Goal: Transaction & Acquisition: Obtain resource

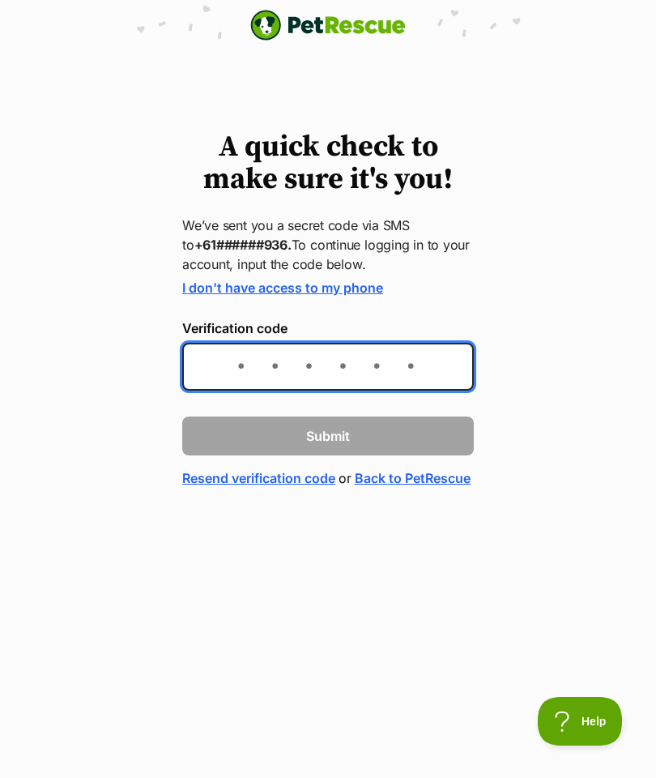
click at [221, 373] on input "Verification code" at bounding box center [328, 367] width 292 height 48
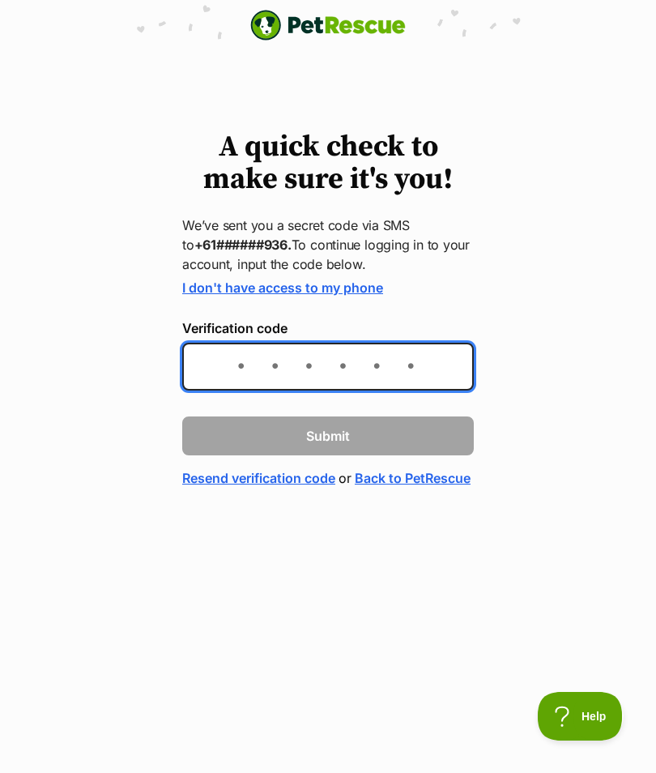
type input "658122"
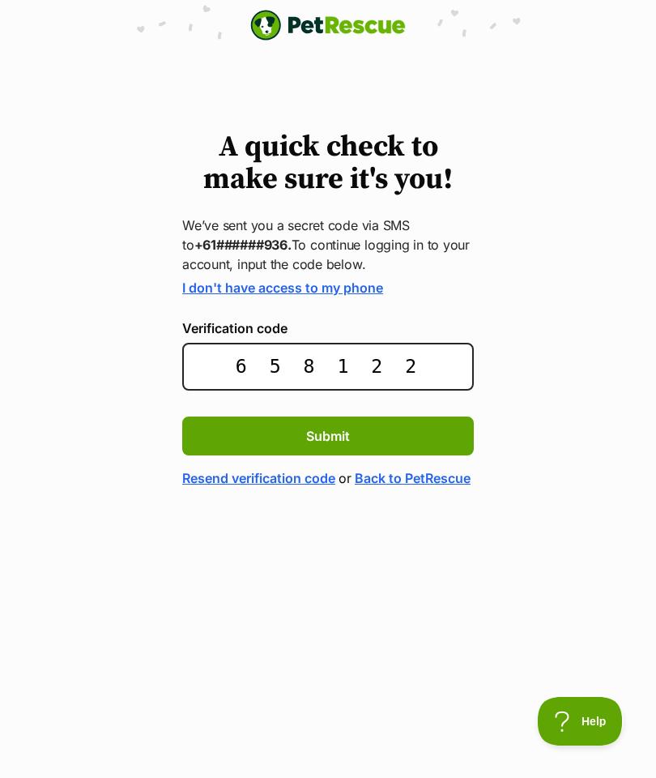
click at [356, 433] on button "Submit" at bounding box center [328, 435] width 292 height 39
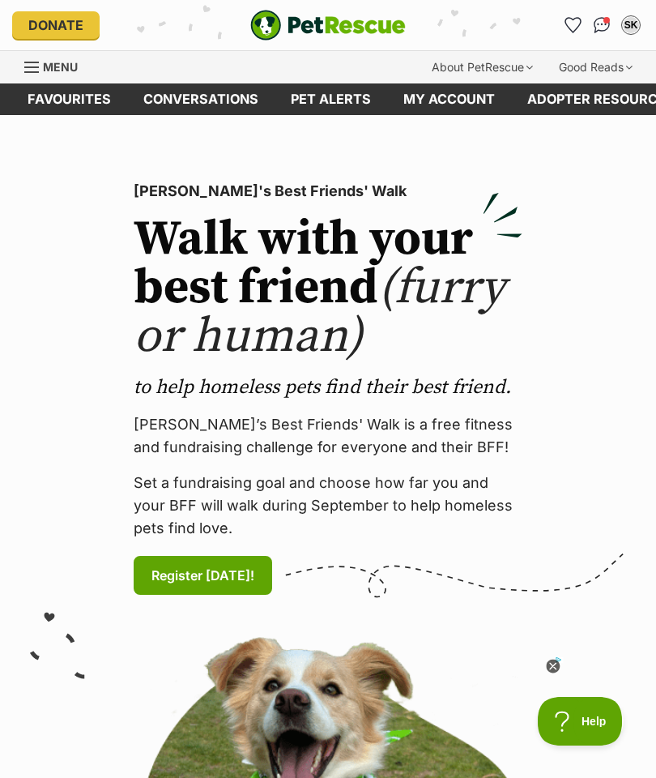
click at [439, 105] on link "My account" at bounding box center [449, 99] width 124 height 32
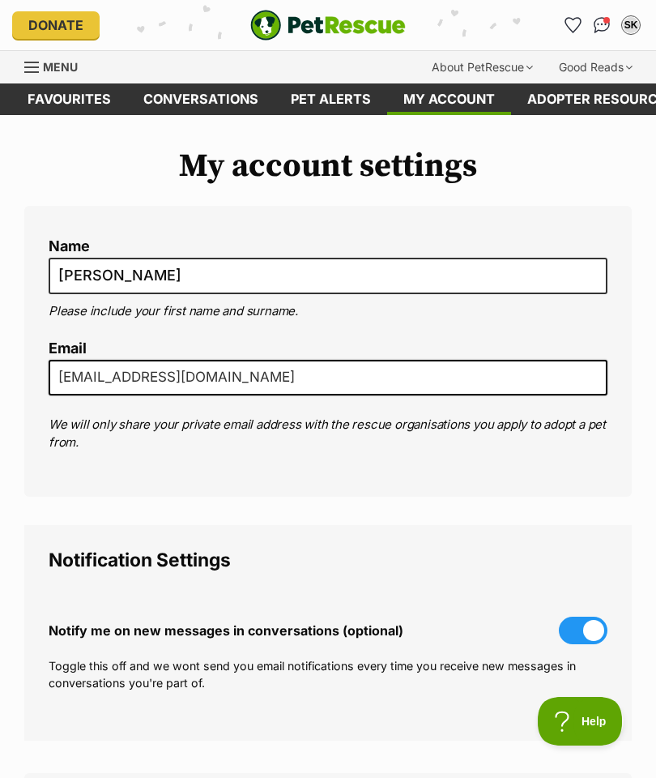
click at [42, 75] on link "Menu" at bounding box center [56, 65] width 65 height 29
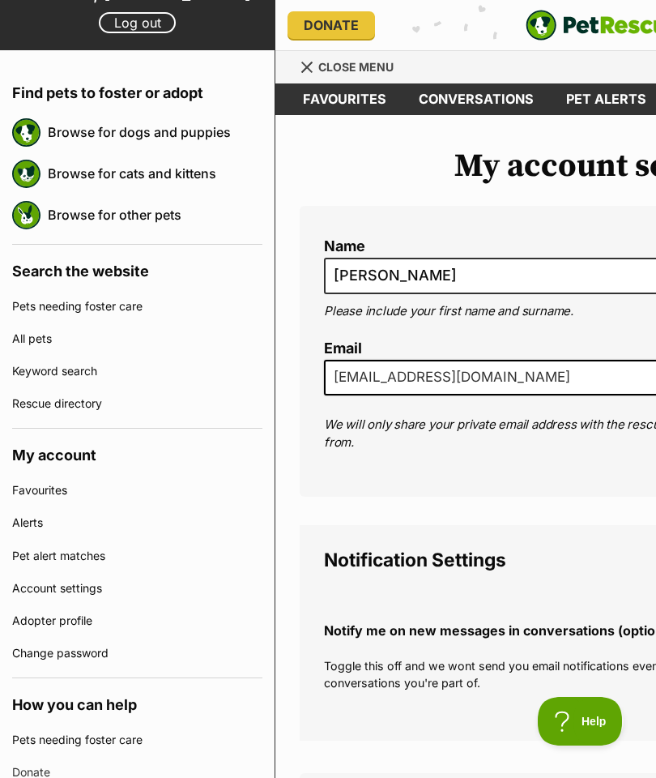
scroll to position [114, 0]
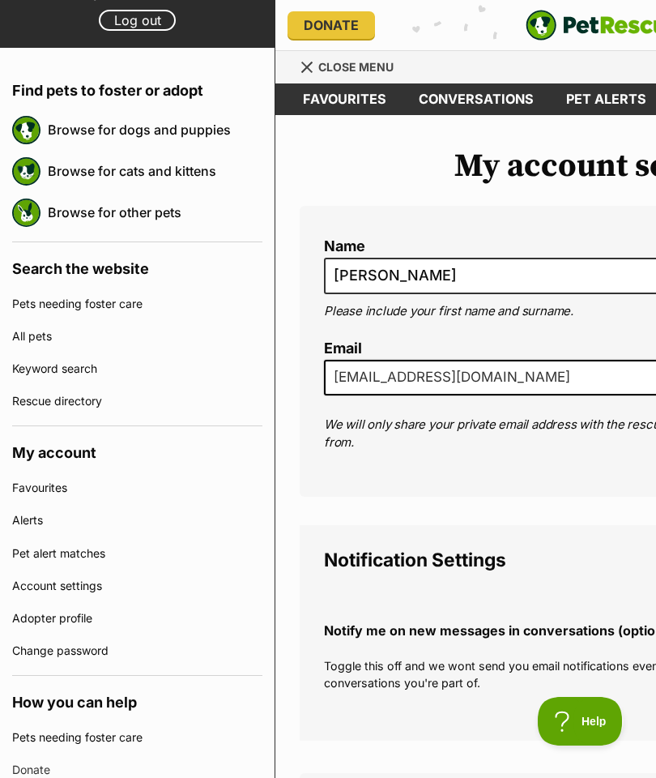
click at [92, 630] on link "Adopter profile" at bounding box center [137, 618] width 250 height 32
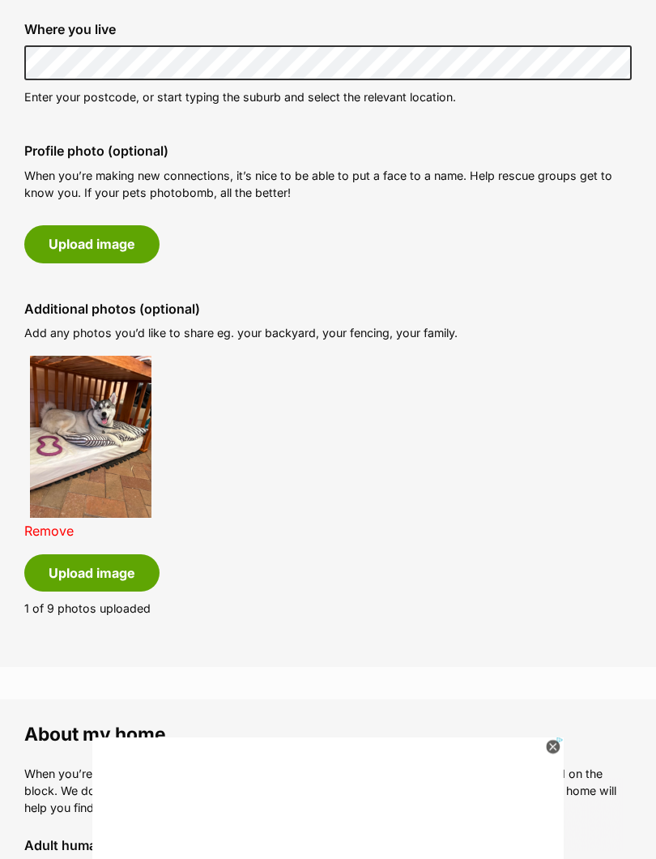
scroll to position [686, 0]
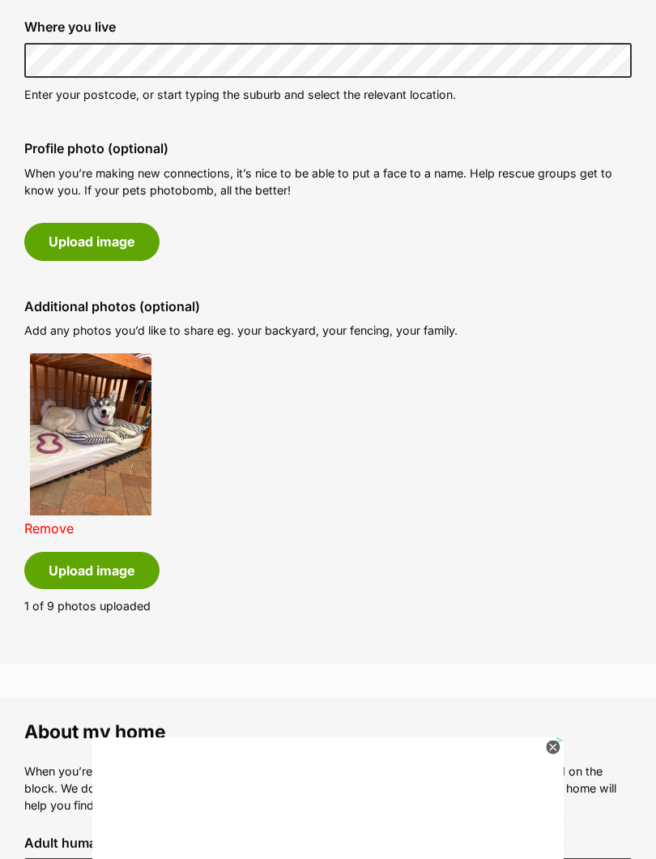
click at [77, 564] on button "Upload image" at bounding box center [91, 570] width 135 height 37
click at [92, 558] on button "Upload image" at bounding box center [91, 570] width 135 height 37
click at [100, 558] on button "Upload image" at bounding box center [91, 570] width 135 height 37
click at [80, 564] on button "Upload image" at bounding box center [91, 570] width 135 height 37
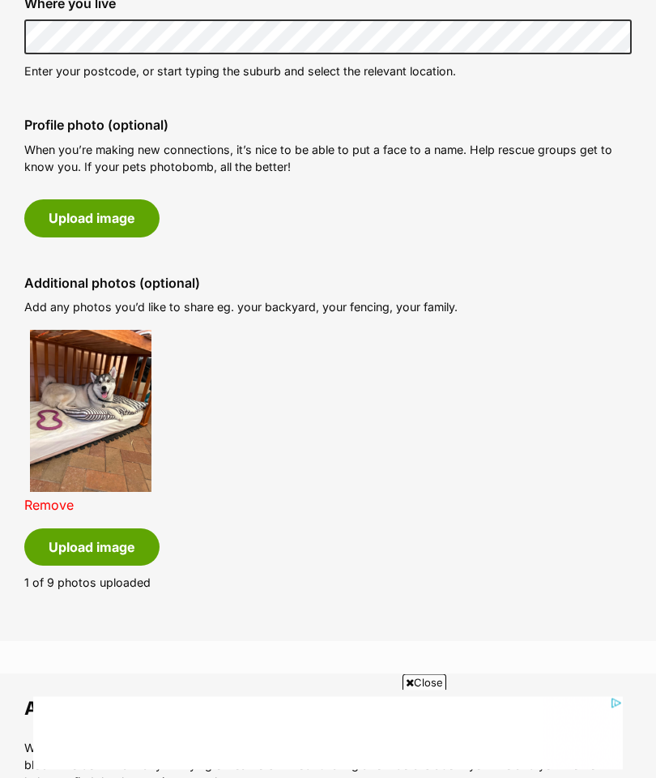
scroll to position [705, 0]
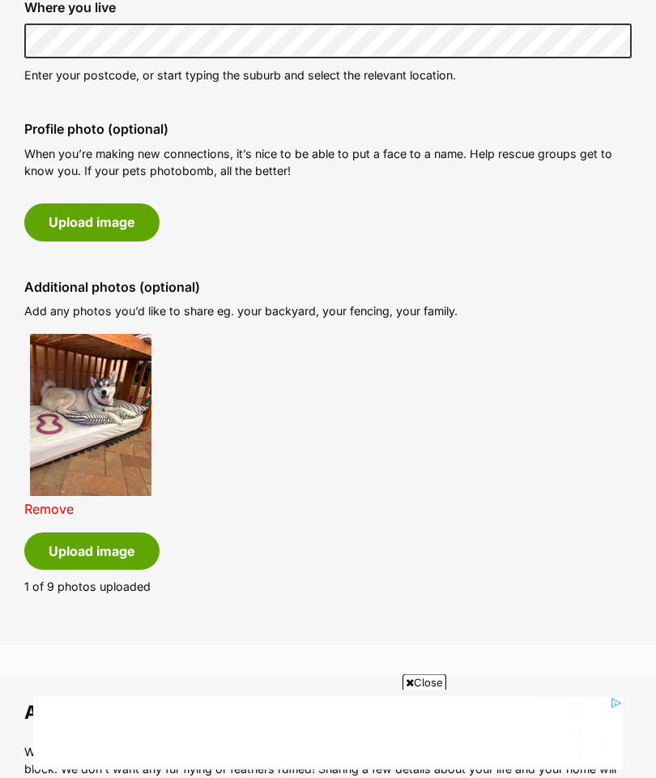
click at [65, 211] on button "Upload image" at bounding box center [91, 222] width 135 height 37
click at [417, 675] on span "Close" at bounding box center [425, 682] width 44 height 16
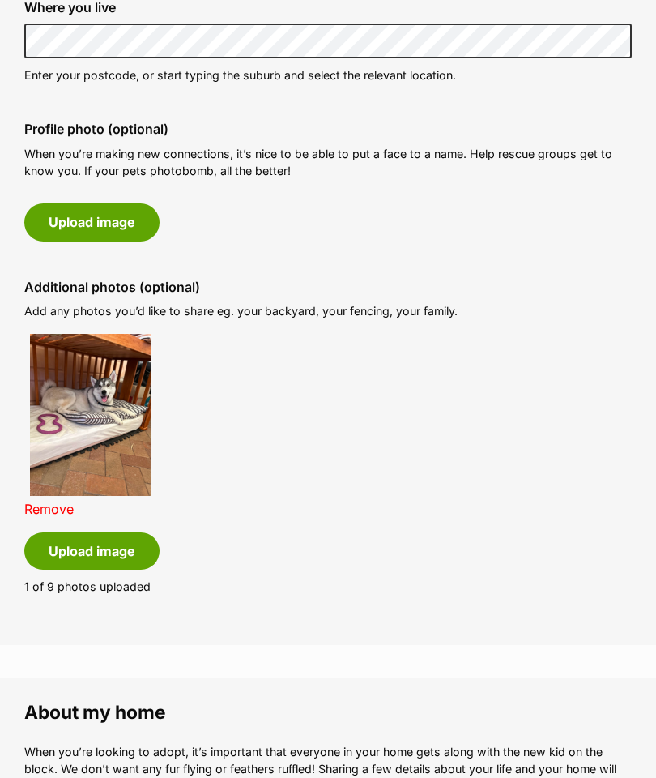
scroll to position [706, 0]
click at [80, 220] on button "Upload image" at bounding box center [91, 221] width 135 height 37
click at [80, 215] on button "Upload image" at bounding box center [91, 221] width 135 height 37
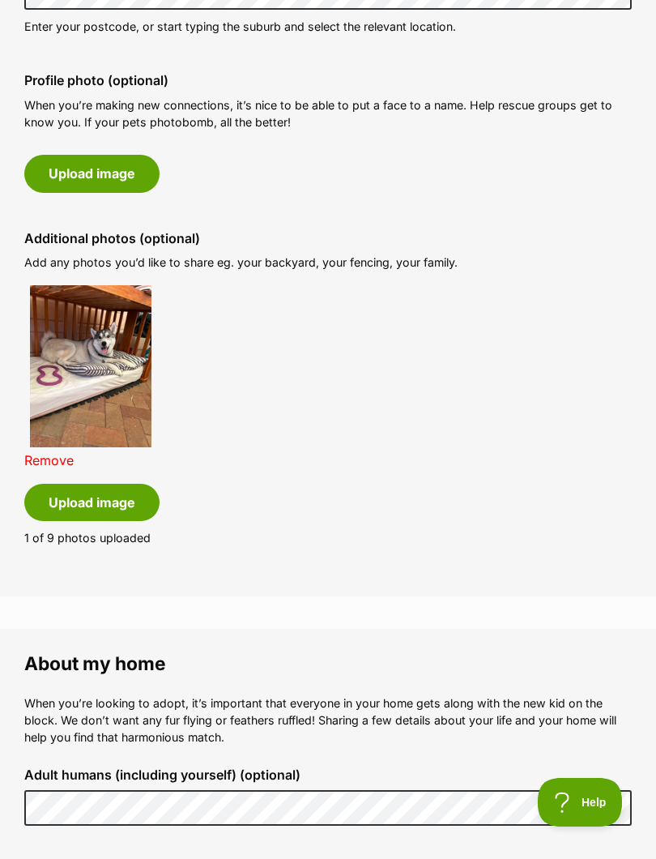
scroll to position [769, 0]
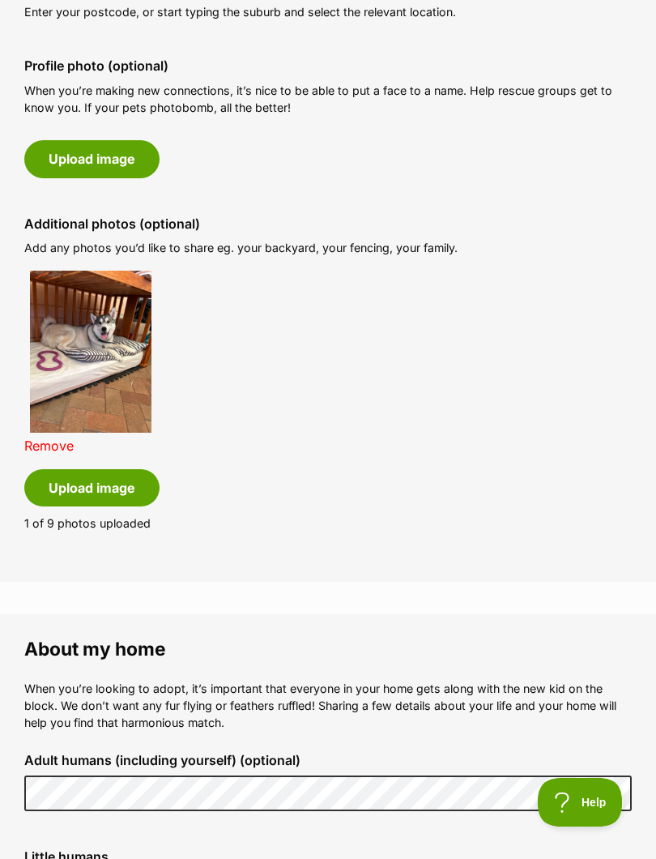
click at [87, 488] on button "Upload image" at bounding box center [91, 487] width 135 height 37
click at [82, 522] on p "1 of 9 photos uploaded" at bounding box center [328, 522] width 608 height 17
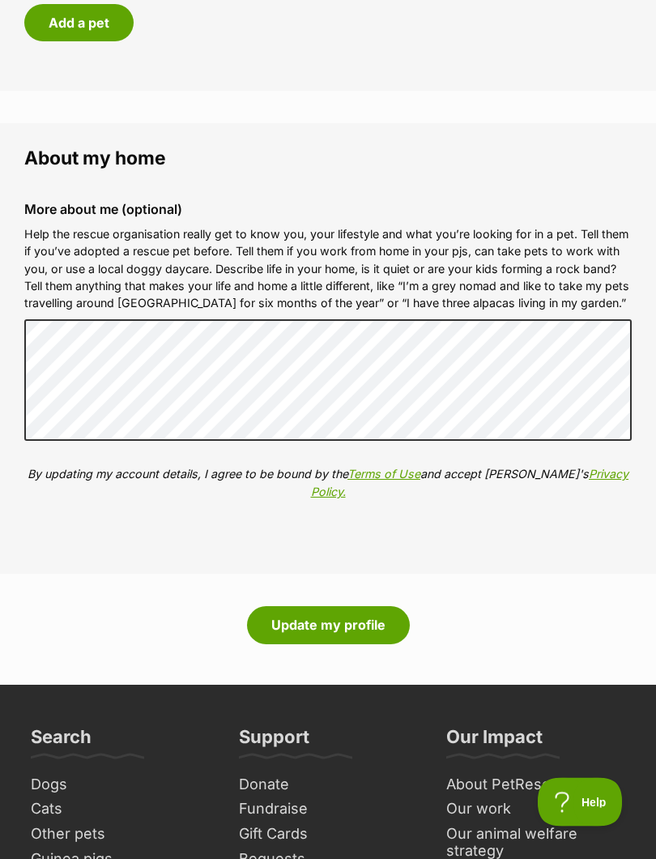
scroll to position [2006, 0]
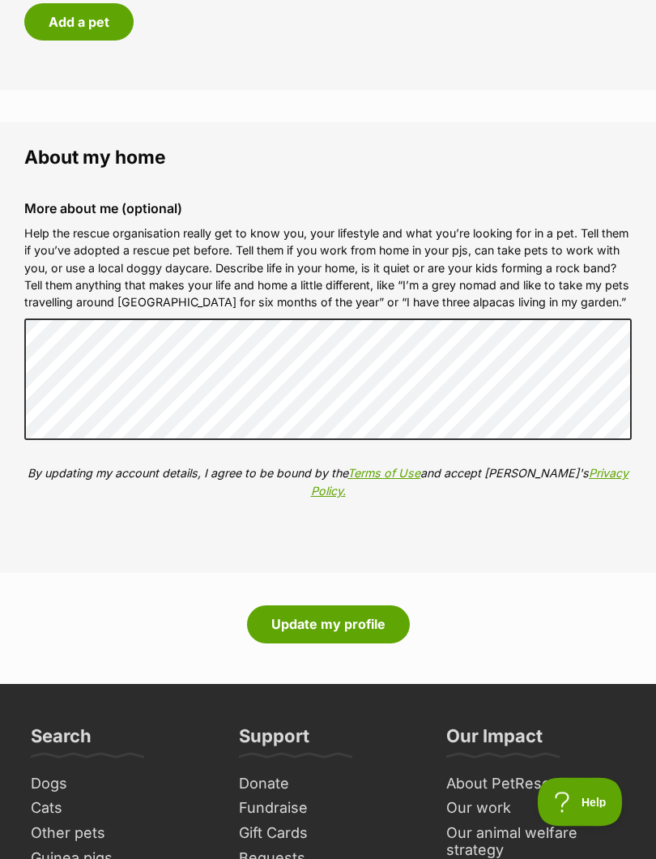
click at [308, 611] on button "Update my profile" at bounding box center [328, 624] width 163 height 37
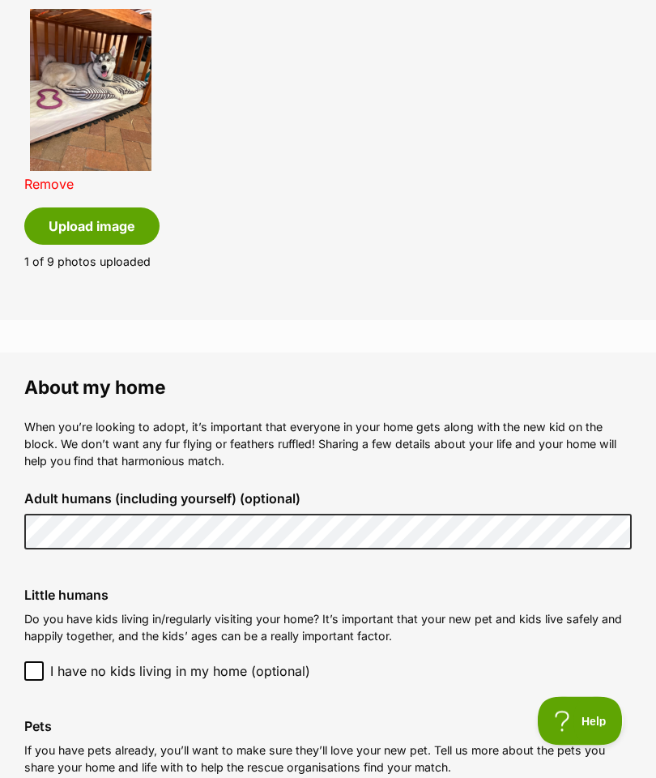
scroll to position [1000, 0]
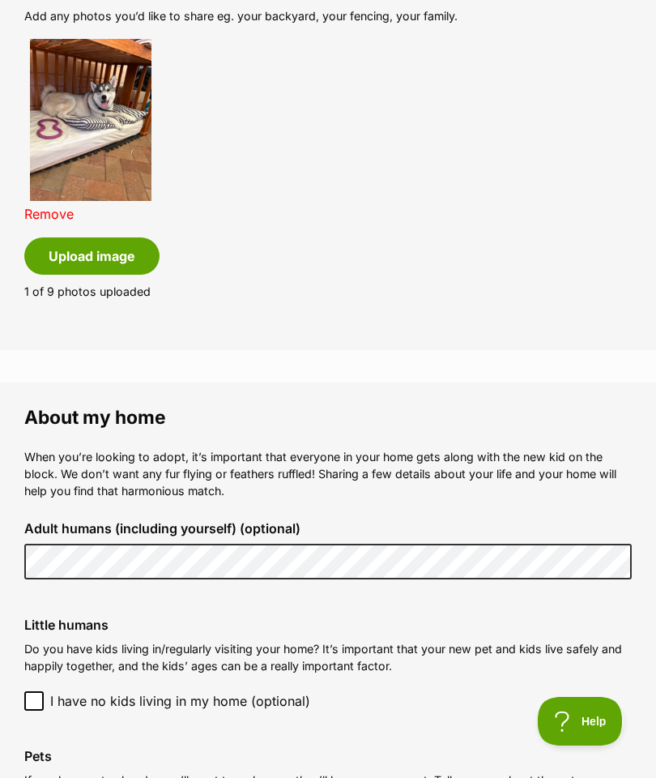
click at [90, 258] on button "Upload image" at bounding box center [91, 255] width 135 height 37
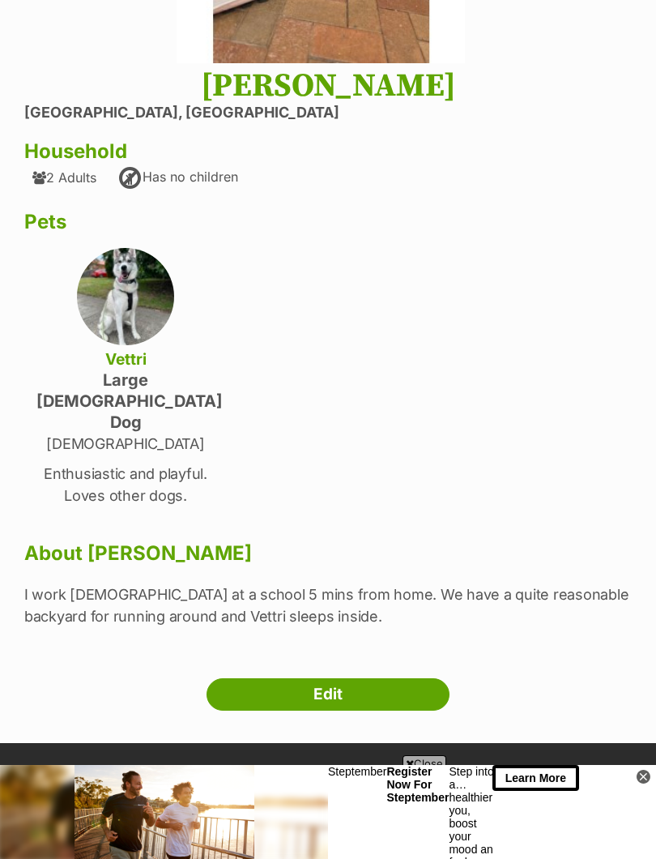
scroll to position [364, 0]
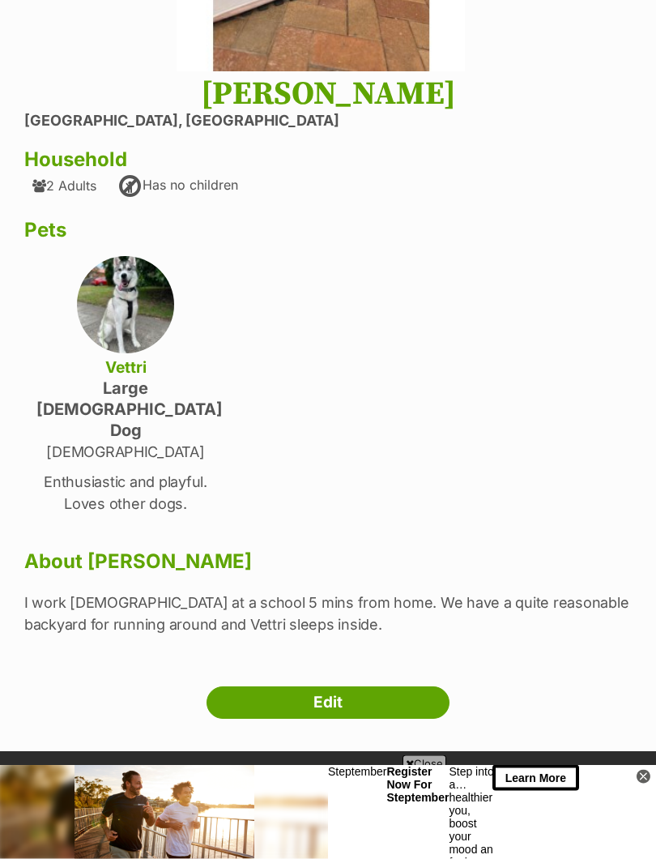
click at [355, 687] on link "Edit" at bounding box center [328, 703] width 243 height 32
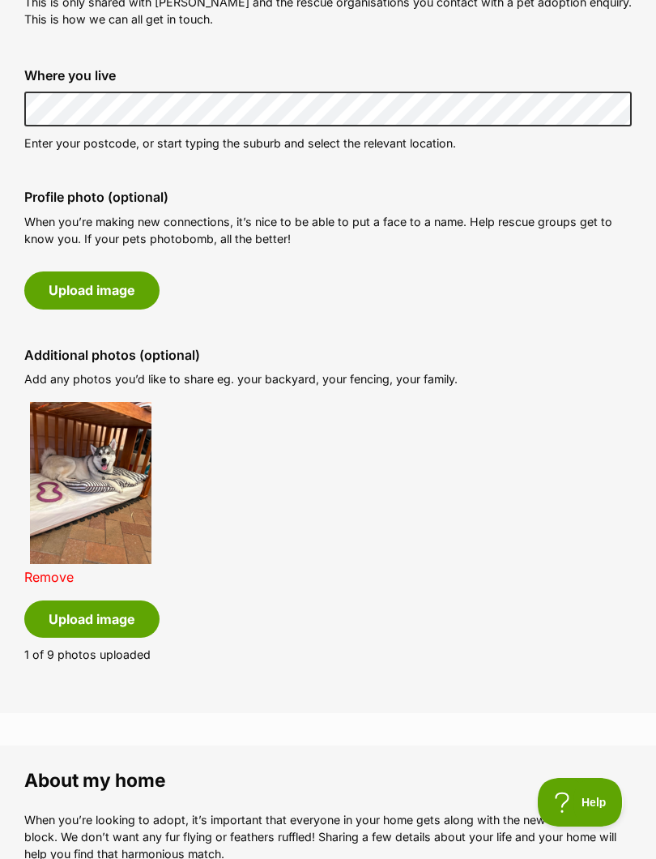
click at [113, 287] on button "Upload image" at bounding box center [91, 289] width 135 height 37
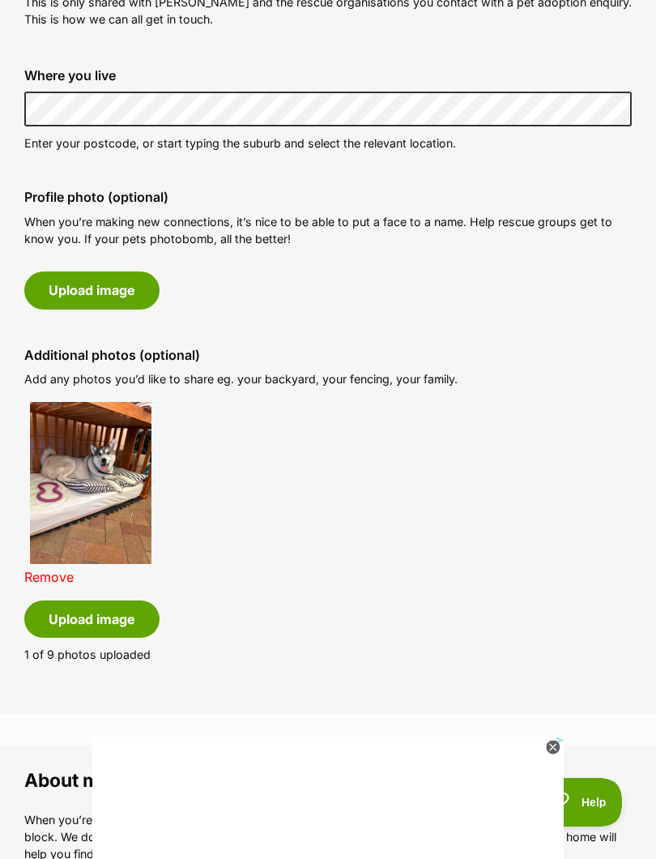
click at [557, 755] on div at bounding box center [553, 747] width 15 height 15
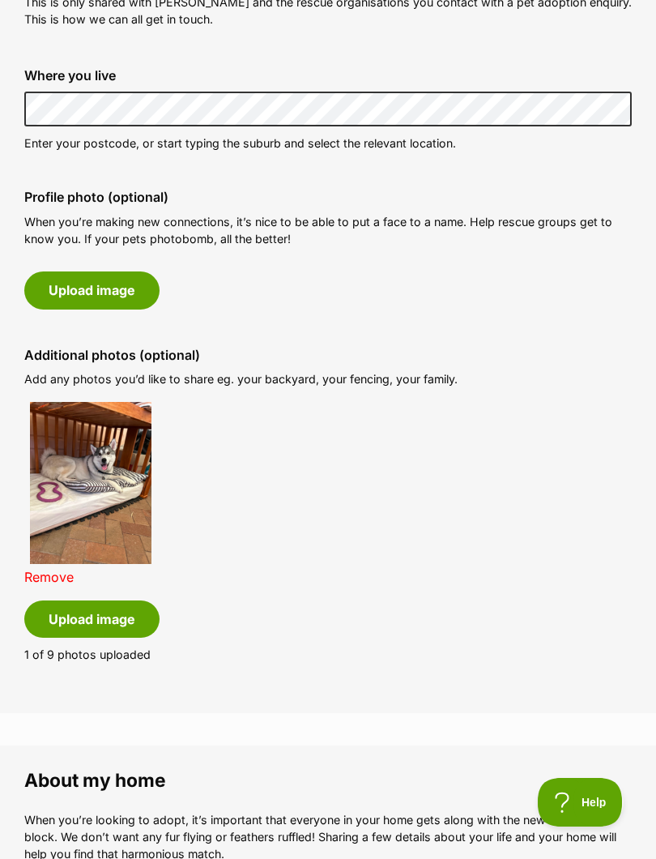
click at [75, 292] on button "Upload image" at bounding box center [91, 289] width 135 height 37
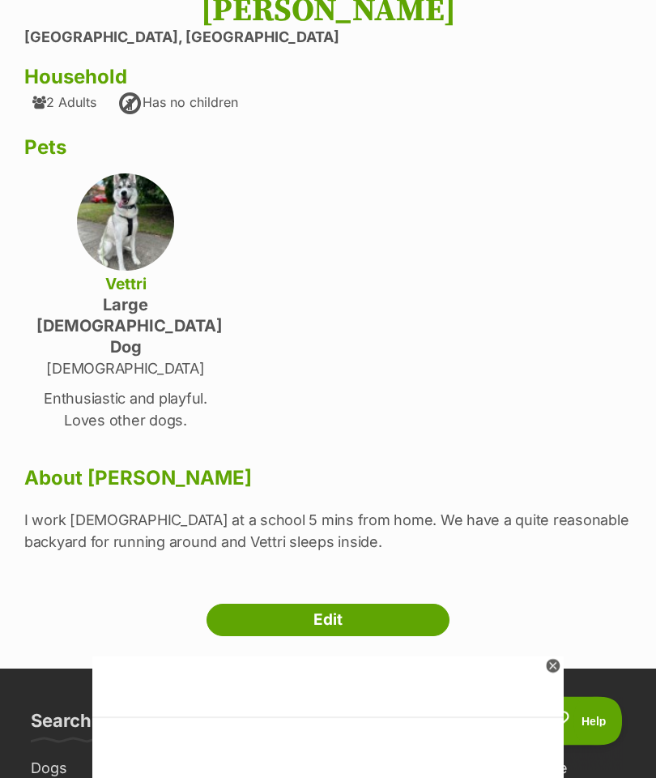
scroll to position [532, 0]
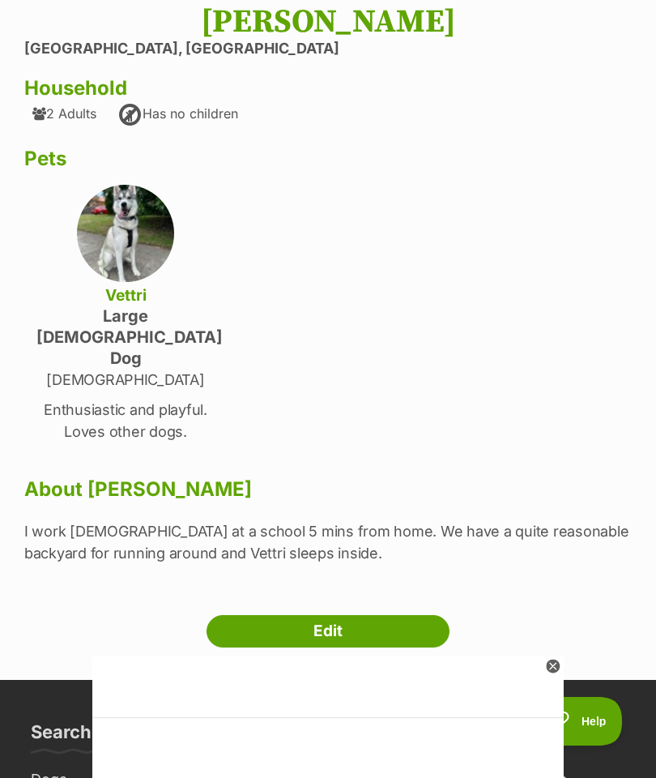
click at [335, 615] on link "Edit" at bounding box center [328, 631] width 243 height 32
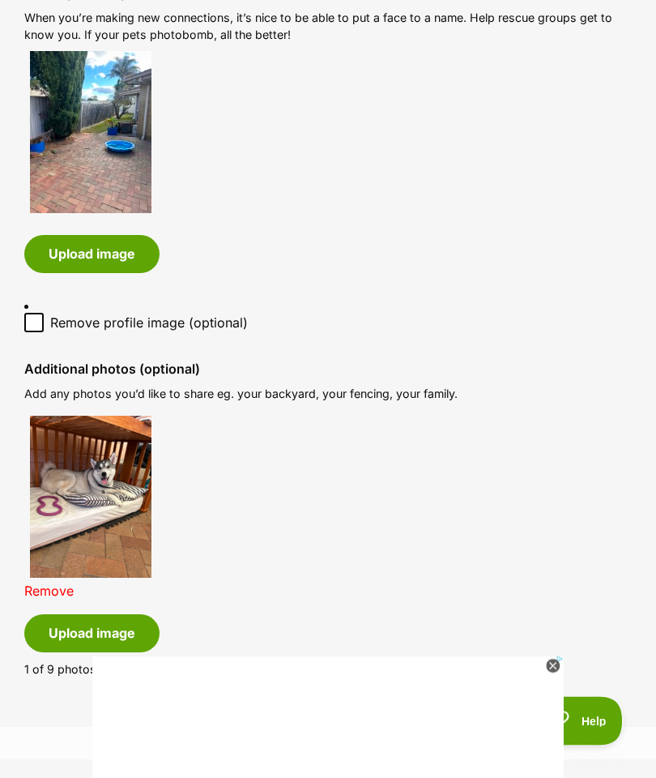
scroll to position [842, 0]
click at [96, 254] on button "Upload image" at bounding box center [91, 253] width 135 height 37
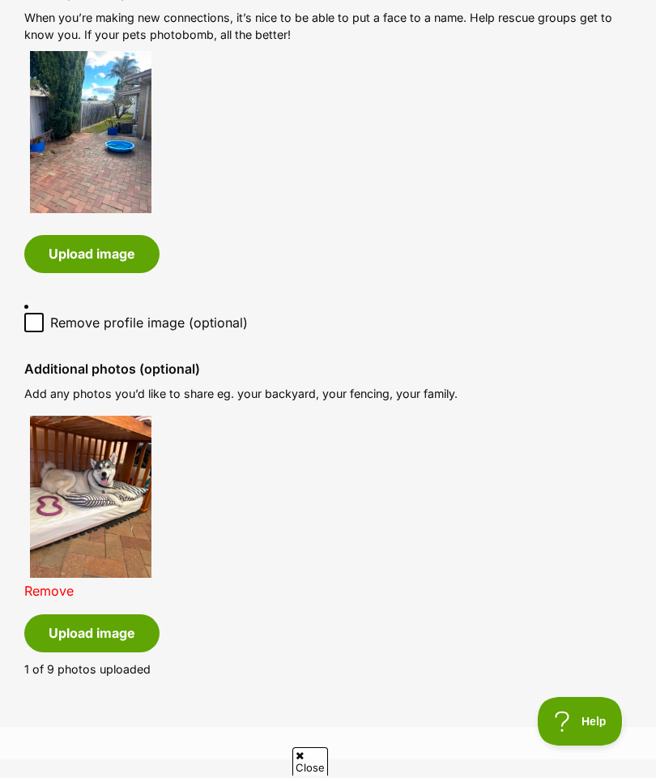
scroll to position [0, 0]
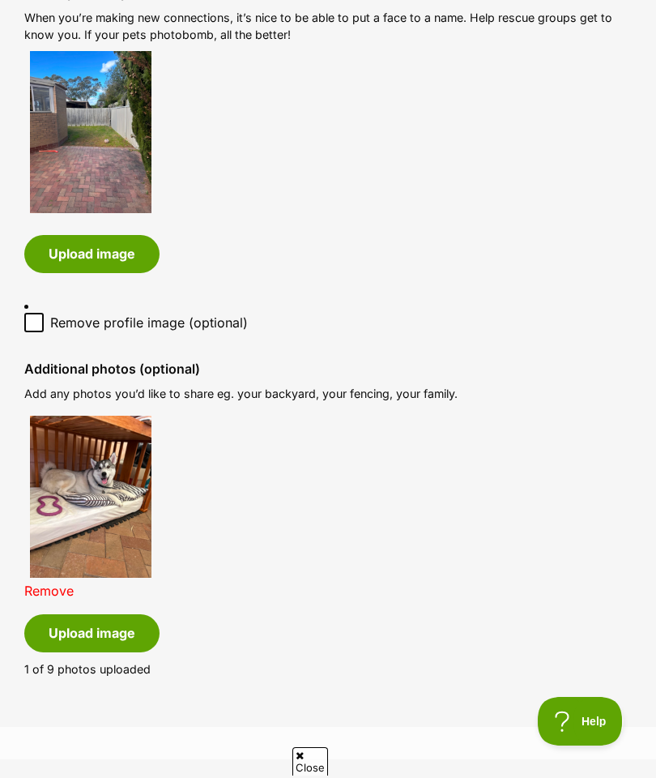
click at [109, 559] on img at bounding box center [91, 497] width 122 height 162
click at [126, 552] on div "Remove" at bounding box center [90, 504] width 133 height 188
click at [111, 552] on div "Remove" at bounding box center [90, 504] width 133 height 188
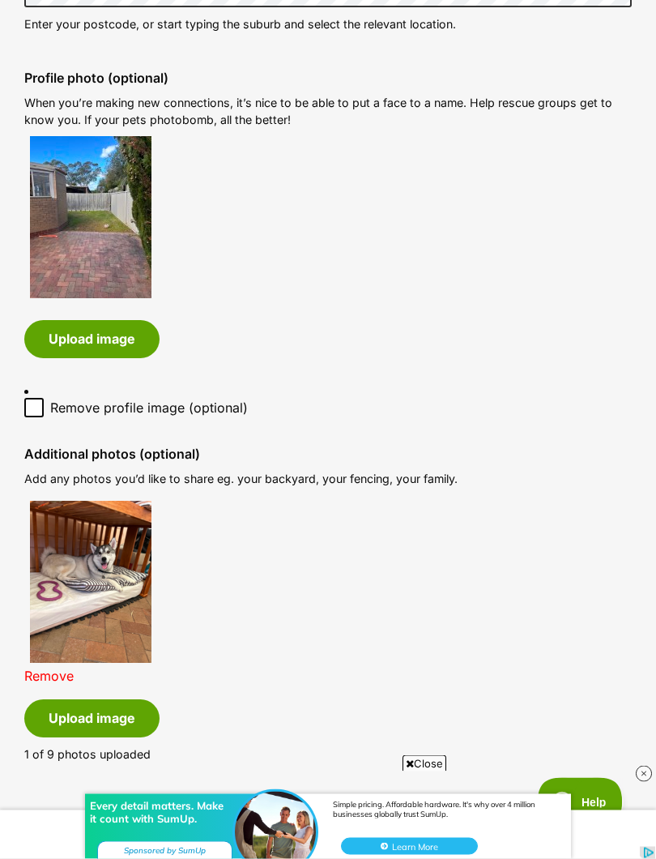
scroll to position [761, 0]
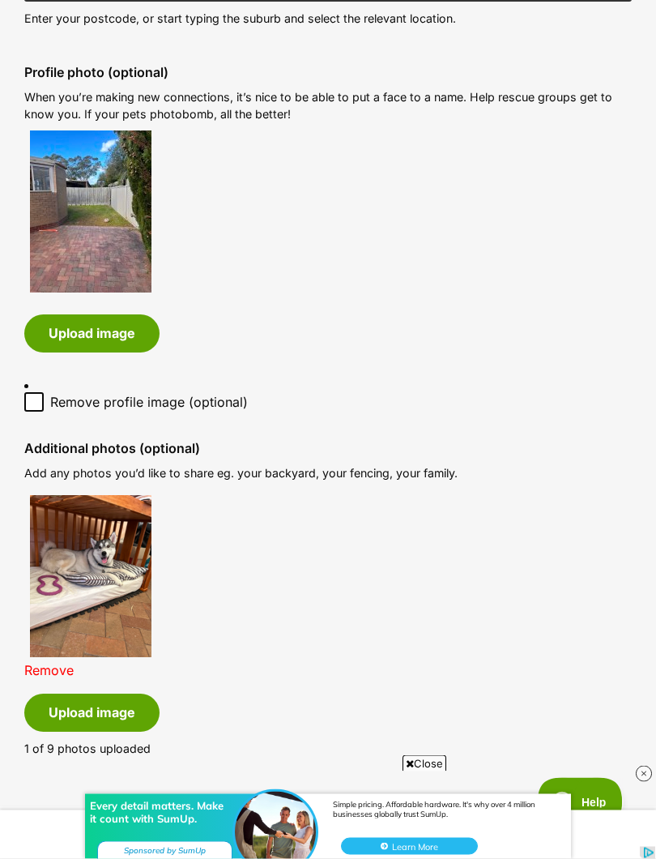
click at [113, 333] on button "Upload image" at bounding box center [91, 333] width 135 height 37
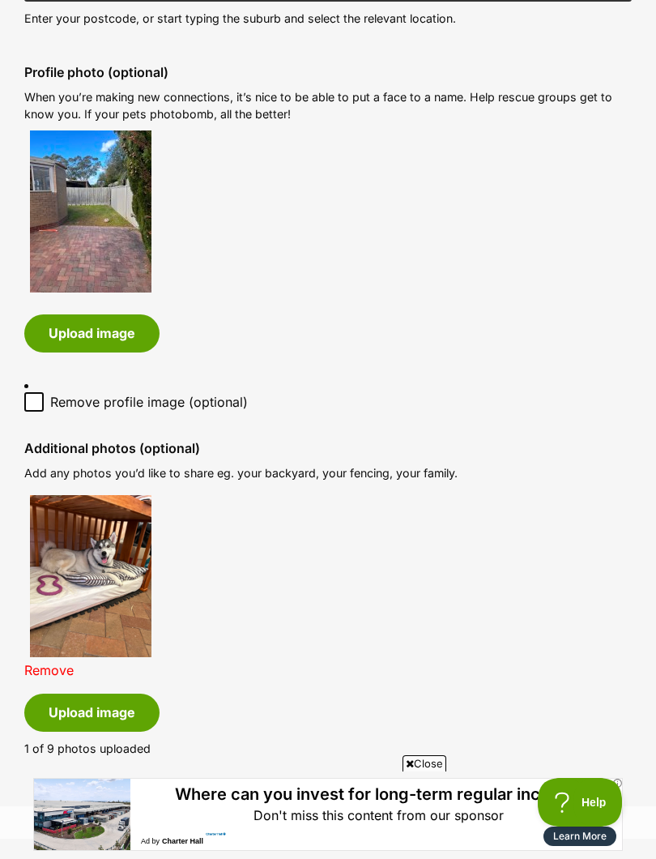
scroll to position [0, 0]
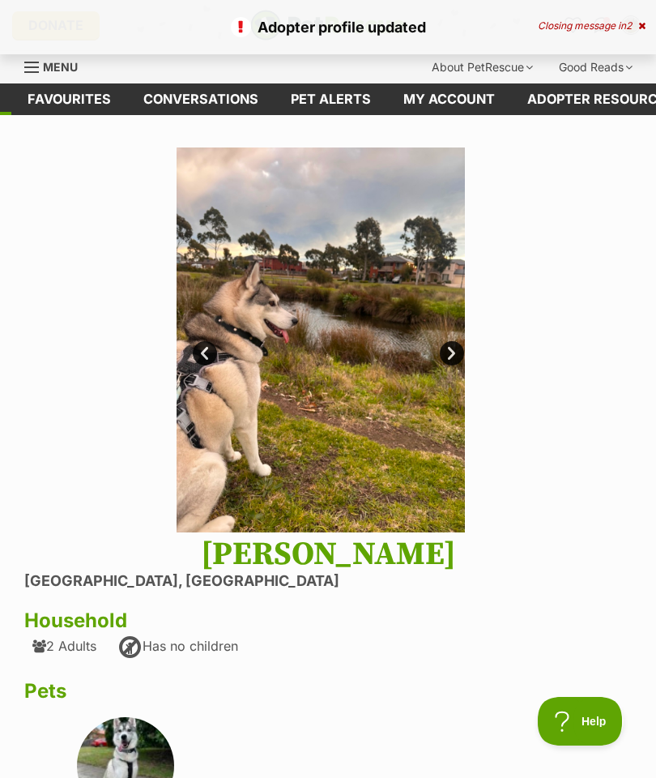
click at [81, 105] on link "Favourites" at bounding box center [69, 99] width 116 height 32
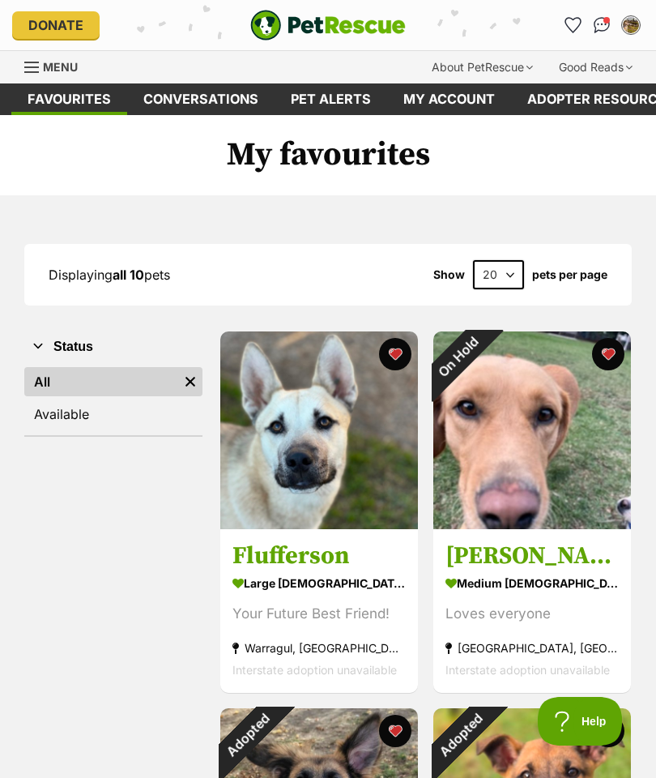
click at [207, 98] on link "Conversations" at bounding box center [200, 99] width 147 height 32
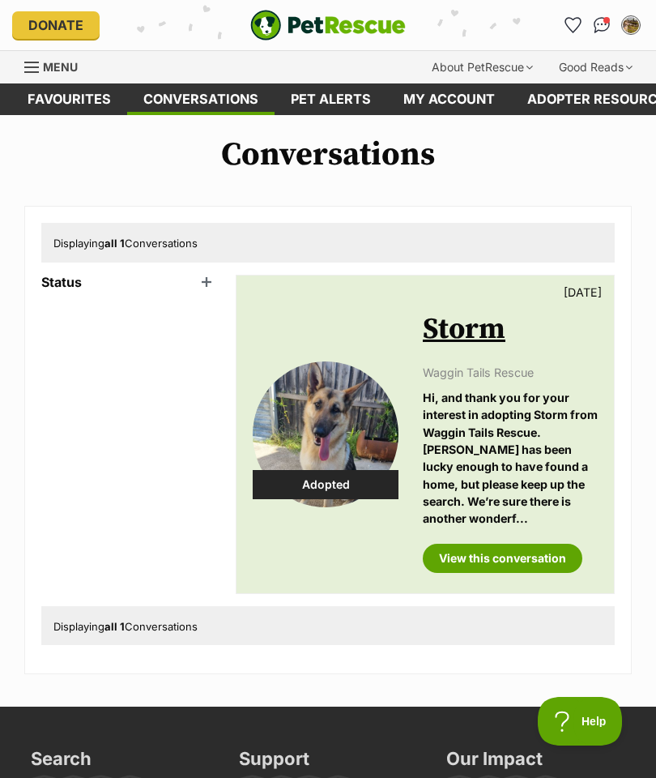
click at [458, 99] on link "My account" at bounding box center [449, 99] width 124 height 32
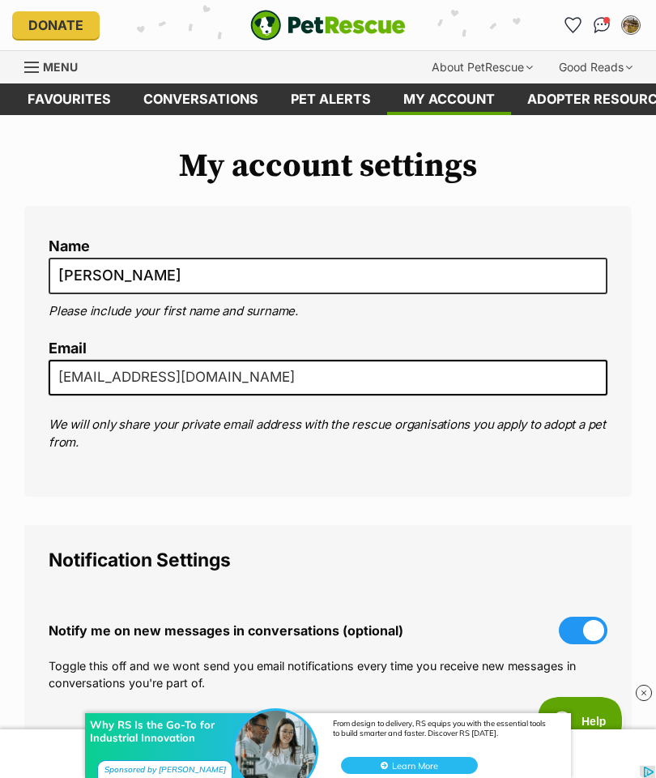
click at [447, 94] on link "My account" at bounding box center [449, 99] width 124 height 32
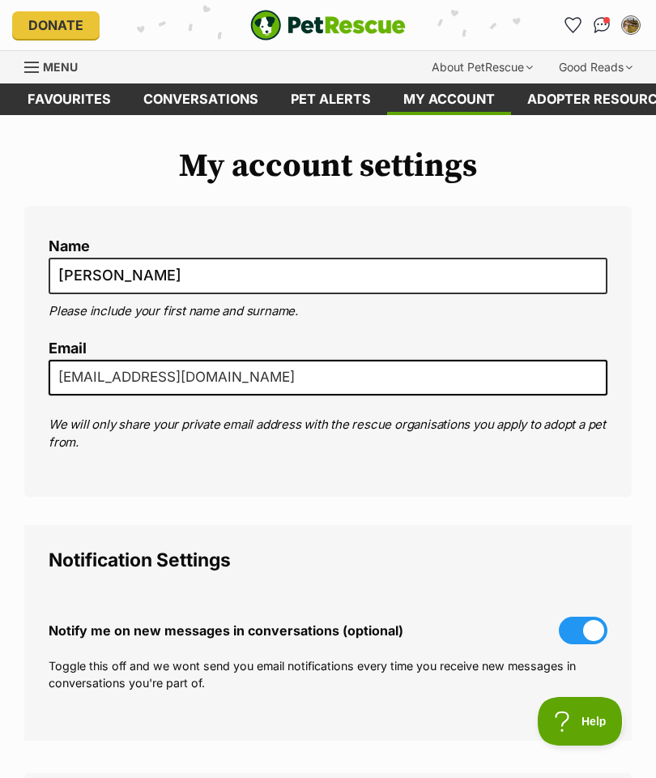
click at [477, 109] on link "My account" at bounding box center [449, 99] width 124 height 32
click at [55, 71] on span "Menu" at bounding box center [60, 67] width 35 height 14
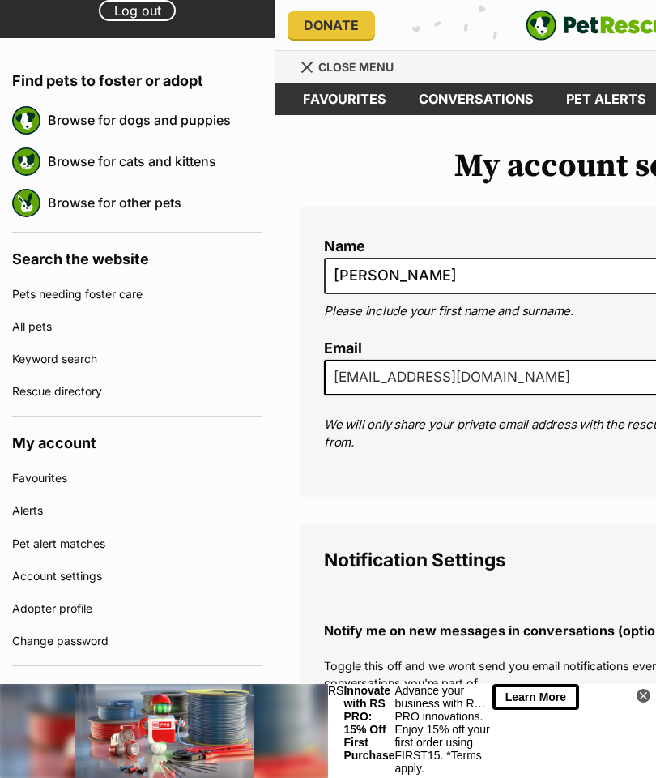
scroll to position [134, 0]
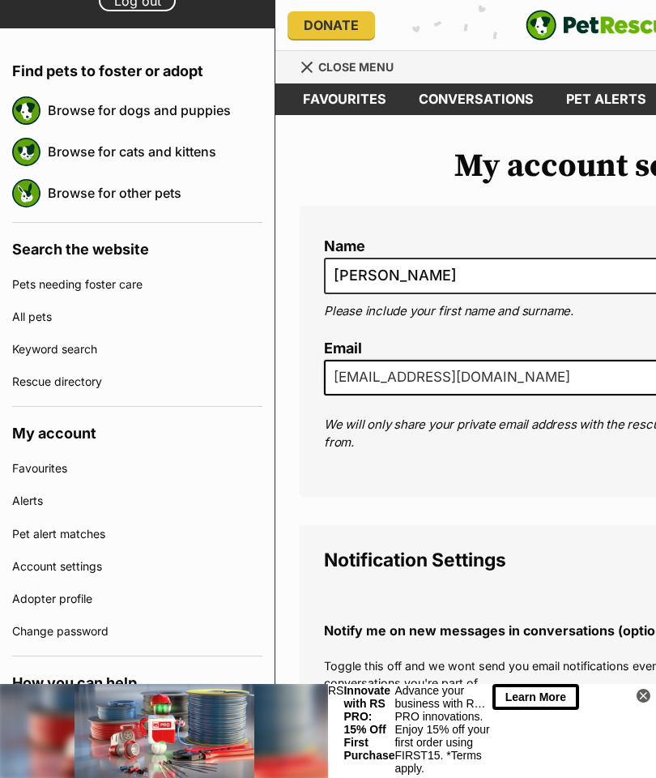
click at [74, 474] on link "Favourites" at bounding box center [137, 468] width 250 height 32
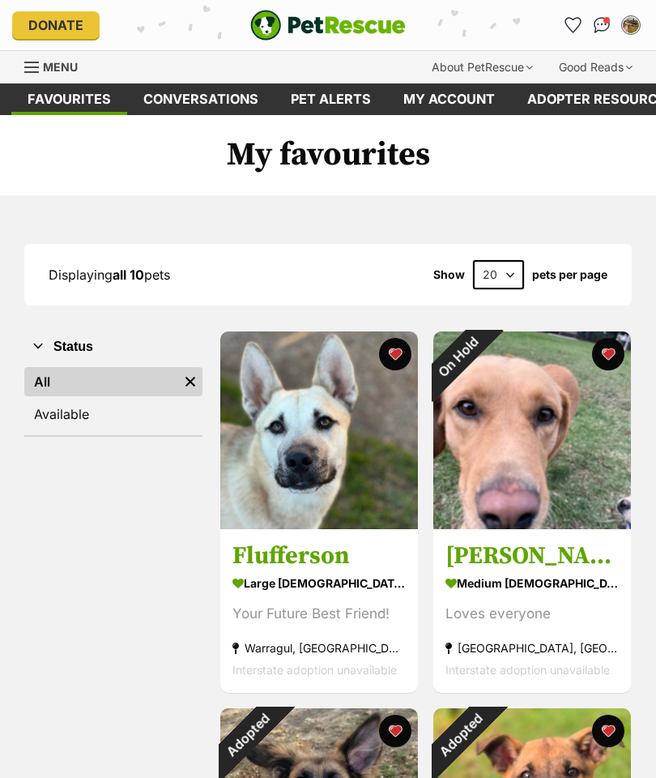
click at [328, 488] on img at bounding box center [319, 430] width 198 height 198
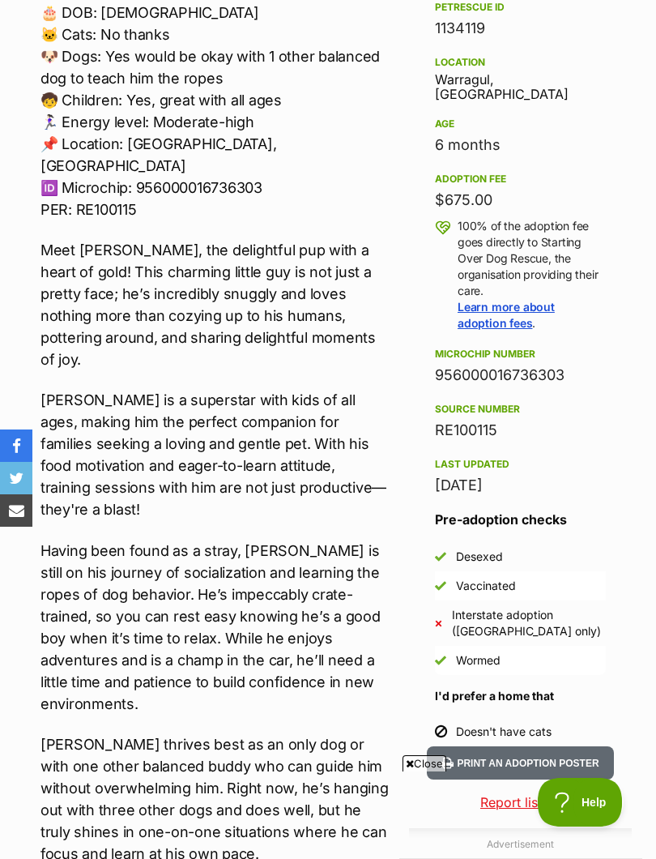
scroll to position [1070, 0]
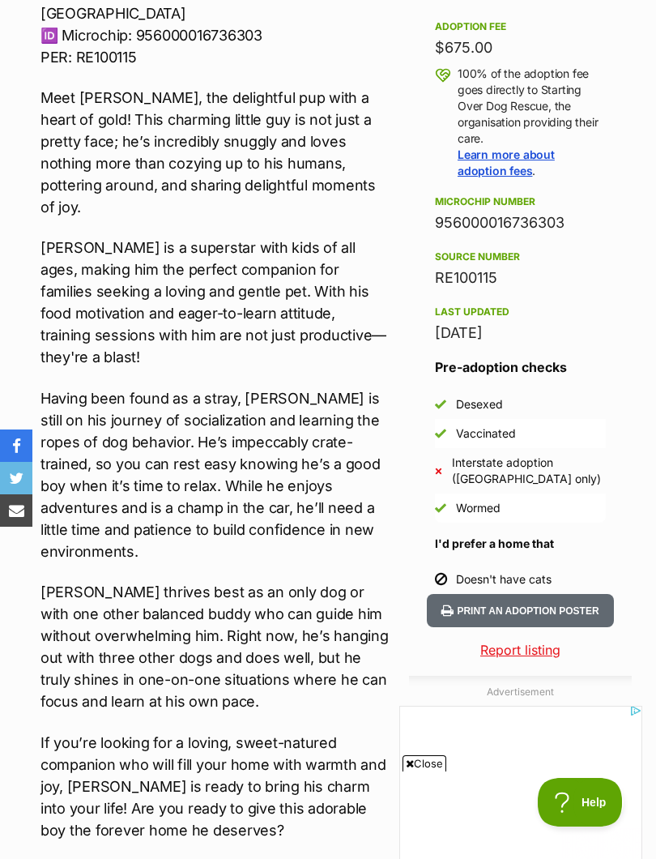
click at [565, 594] on button "Print an adoption poster" at bounding box center [520, 610] width 186 height 33
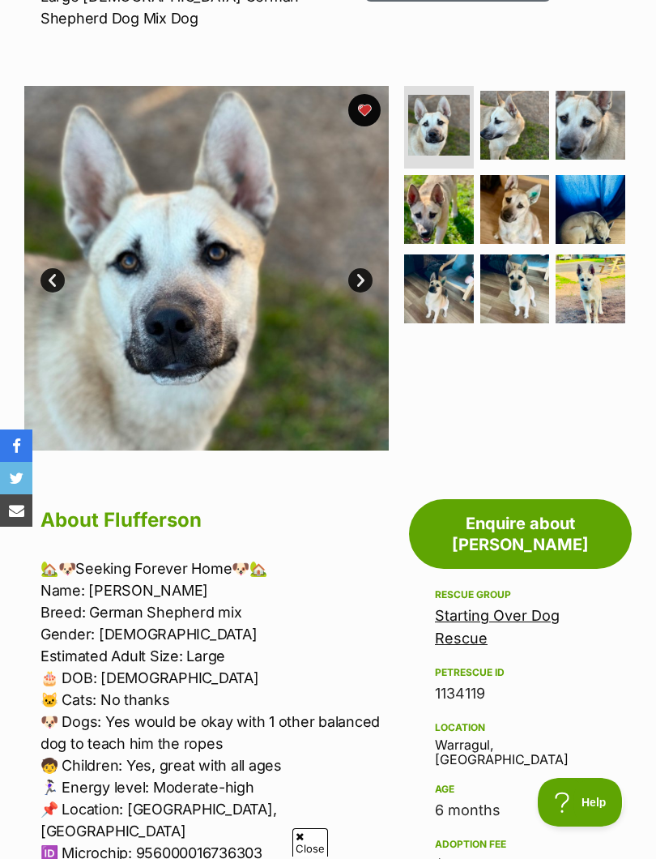
scroll to position [0, 0]
click at [552, 505] on link "Enquire about Flufferson" at bounding box center [520, 534] width 223 height 70
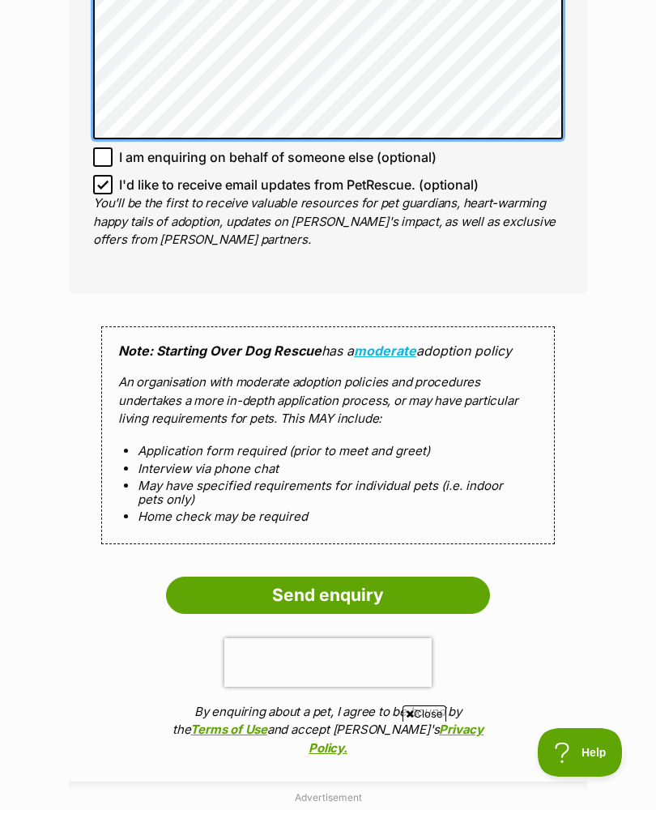
scroll to position [1257, 0]
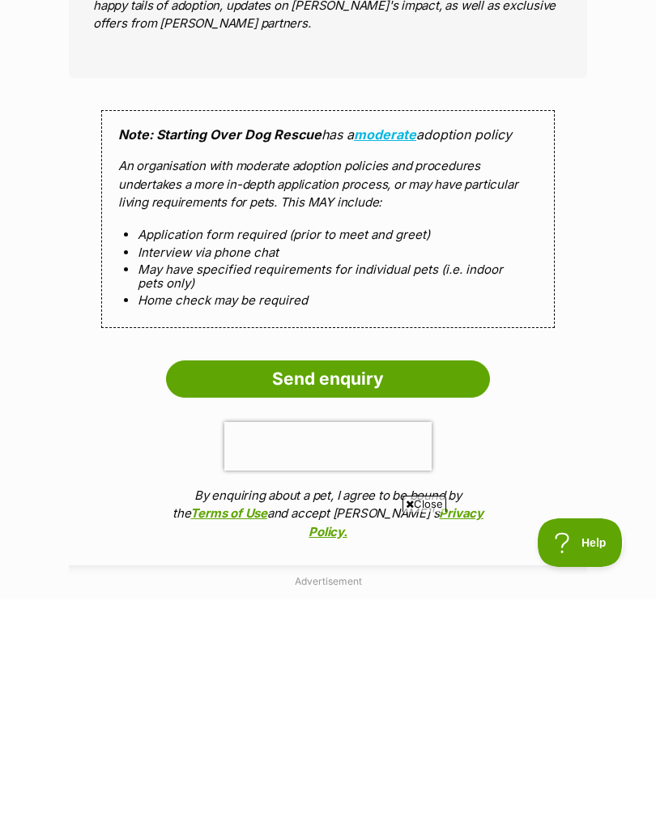
click at [377, 579] on input "Send enquiry" at bounding box center [328, 597] width 324 height 37
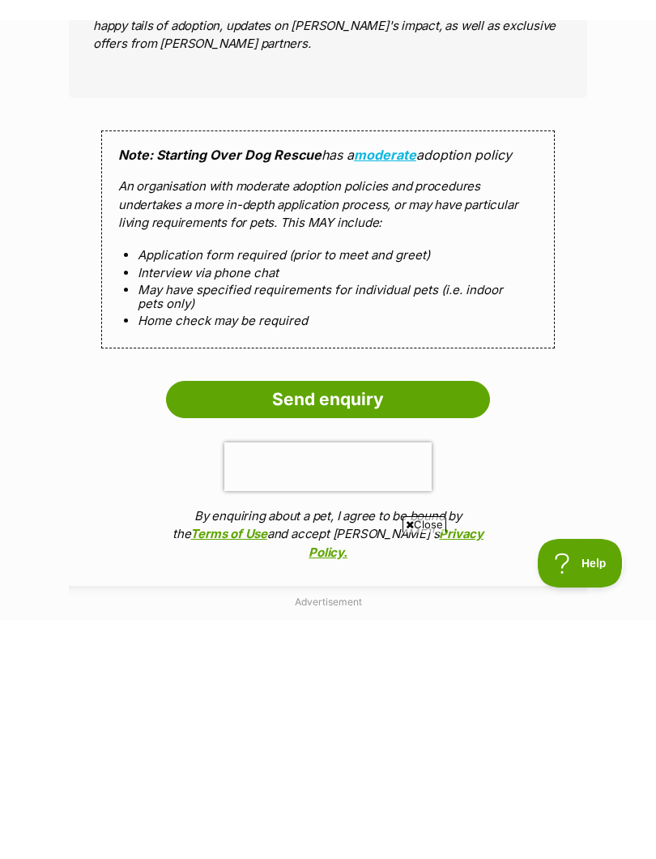
scroll to position [1477, 0]
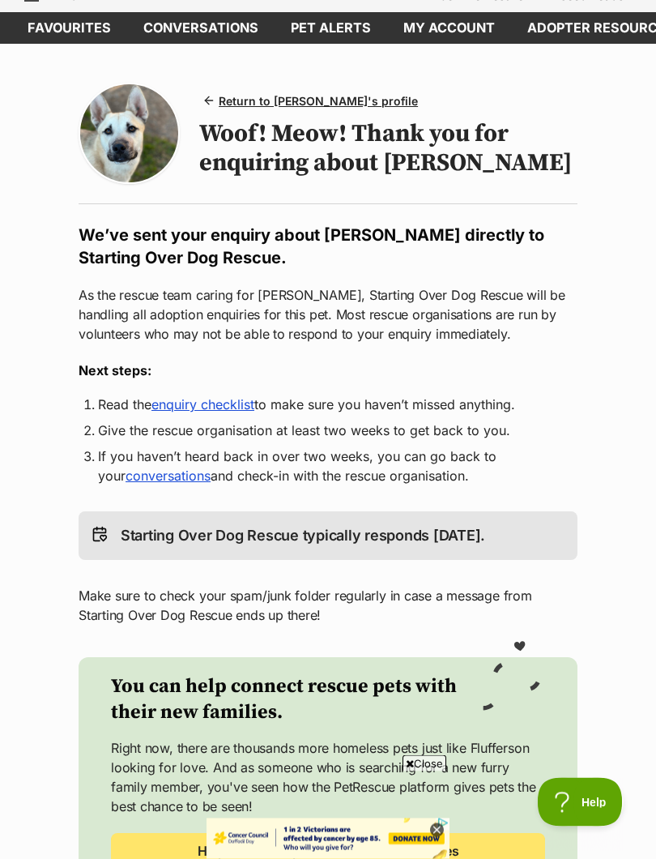
scroll to position [79, 0]
